Goal: Task Accomplishment & Management: Manage account settings

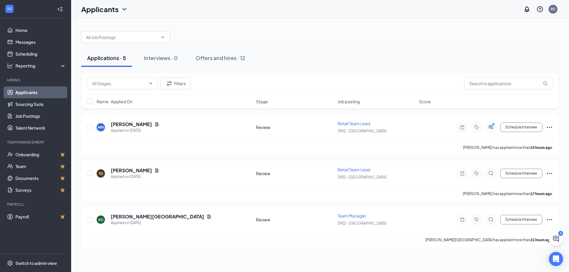
click at [24, 92] on link "Applicants" at bounding box center [40, 93] width 51 height 12
click at [104, 62] on button "Applications · 5" at bounding box center [106, 58] width 51 height 18
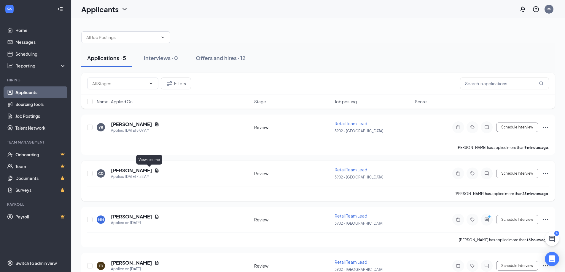
click at [154, 170] on icon "Document" at bounding box center [156, 170] width 5 height 5
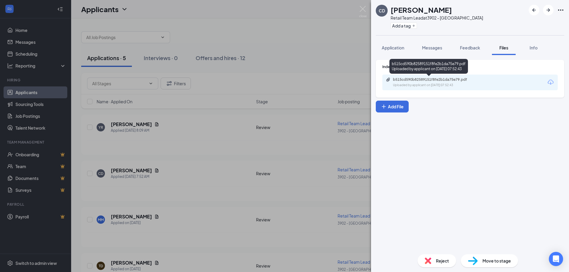
click at [458, 82] on div "b515cd590b82589151f8fe2b1da75e79.pdf" at bounding box center [434, 79] width 83 height 5
click at [434, 269] on div "Reject Move to stage" at bounding box center [470, 261] width 198 height 23
click at [434, 261] on div "Reject" at bounding box center [437, 261] width 39 height 13
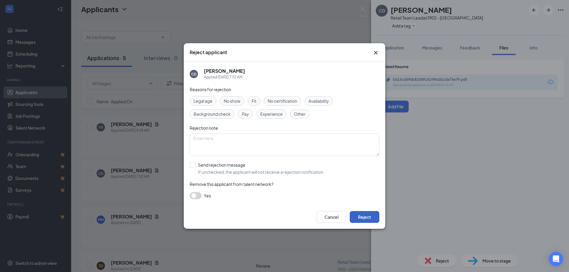
click at [378, 218] on button "Reject" at bounding box center [365, 217] width 30 height 12
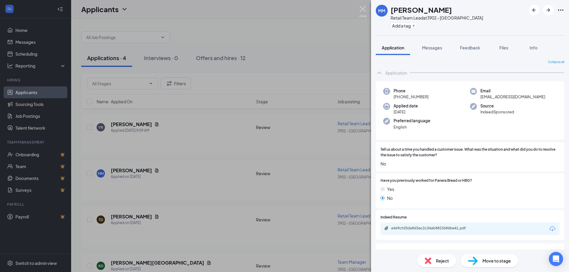
click at [362, 8] on img at bounding box center [362, 12] width 7 height 12
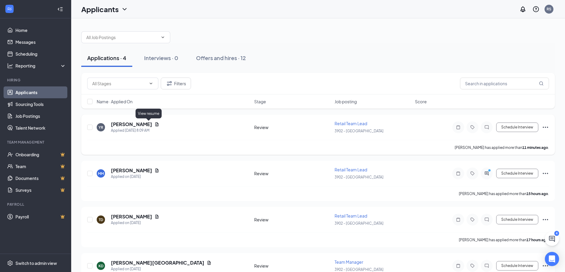
click at [155, 123] on icon "Document" at bounding box center [156, 124] width 3 height 4
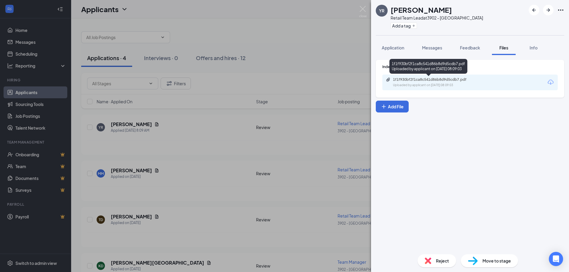
click at [458, 81] on div "1f1f930bf2f1ca8c541d86b8d9d5cdb7.pdf" at bounding box center [434, 79] width 83 height 5
click at [434, 266] on div "Reject" at bounding box center [437, 261] width 39 height 13
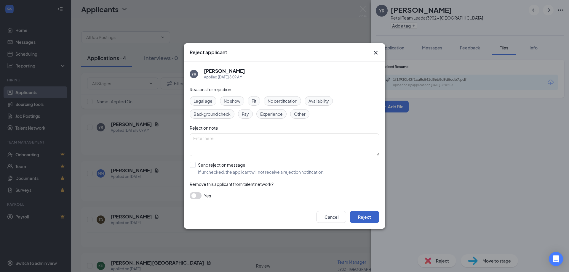
click at [369, 212] on button "Reject" at bounding box center [365, 217] width 30 height 12
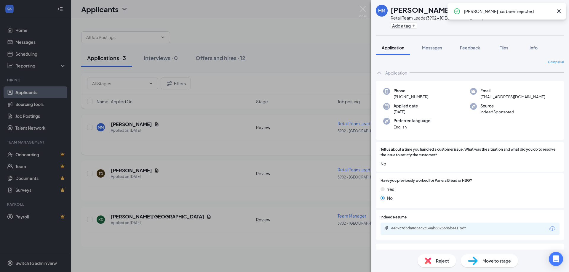
drag, startPoint x: 167, startPoint y: 156, endPoint x: 162, endPoint y: 148, distance: 8.8
click at [167, 156] on div "MM [PERSON_NAME] Retail Team Lead at 3902 - Wethersfield Add a tag Application …" at bounding box center [284, 136] width 569 height 272
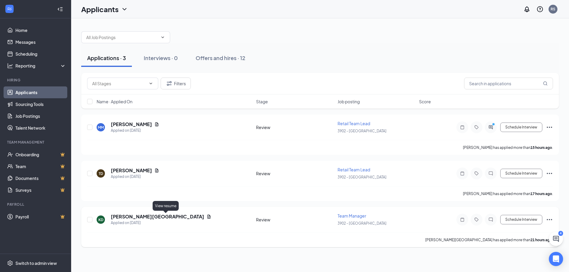
click at [207, 217] on icon "Document" at bounding box center [208, 217] width 3 height 4
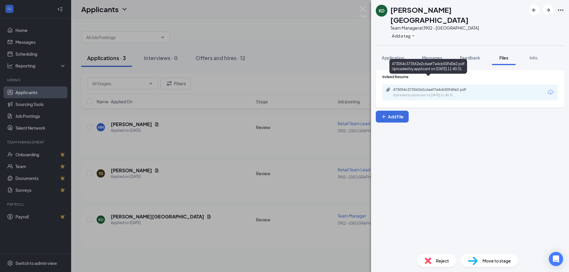
click at [418, 87] on div "473054c373562e2c6aef7a4cb50fd0e2.pdf" at bounding box center [434, 89] width 83 height 5
